Goal: Navigation & Orientation: Find specific page/section

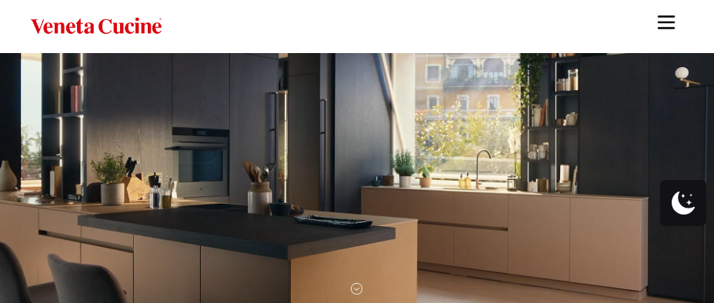
click at [666, 27] on img "Site" at bounding box center [666, 22] width 23 height 23
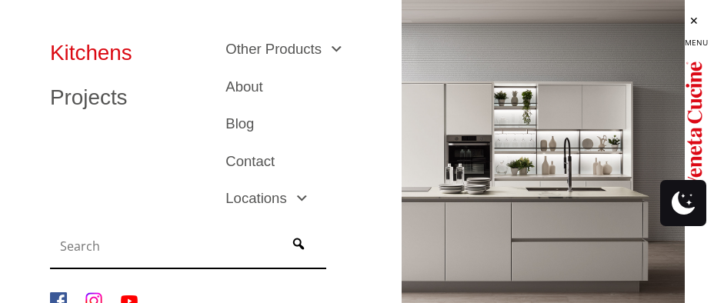
click at [108, 58] on link "Kitchens" at bounding box center [126, 53] width 152 height 22
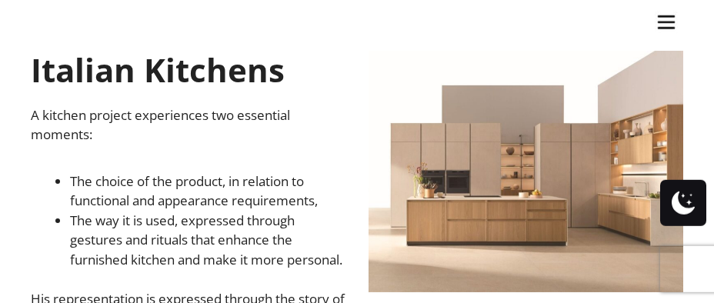
scroll to position [599, 0]
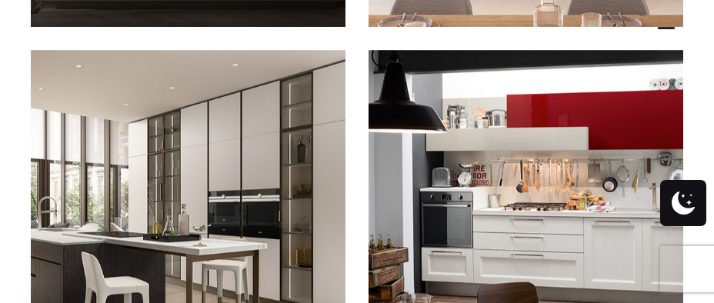
scroll to position [1839, 0]
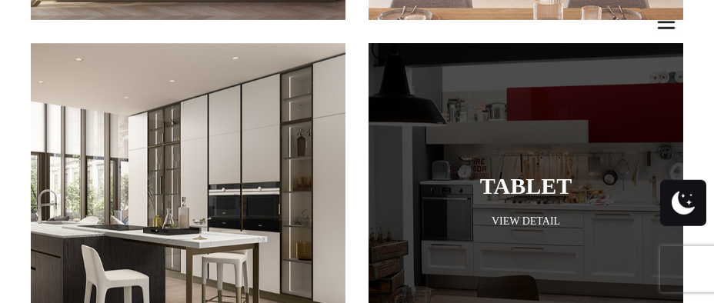
click at [588, 215] on div at bounding box center [526, 200] width 315 height 315
click at [548, 214] on link "View Detail" at bounding box center [526, 221] width 315 height 15
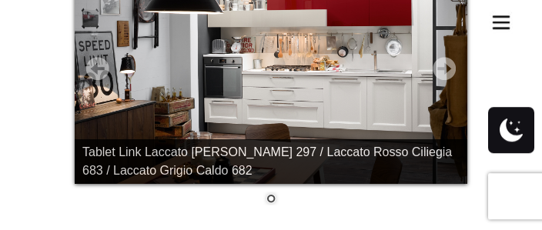
scroll to position [402, 0]
